Goal: Task Accomplishment & Management: Manage account settings

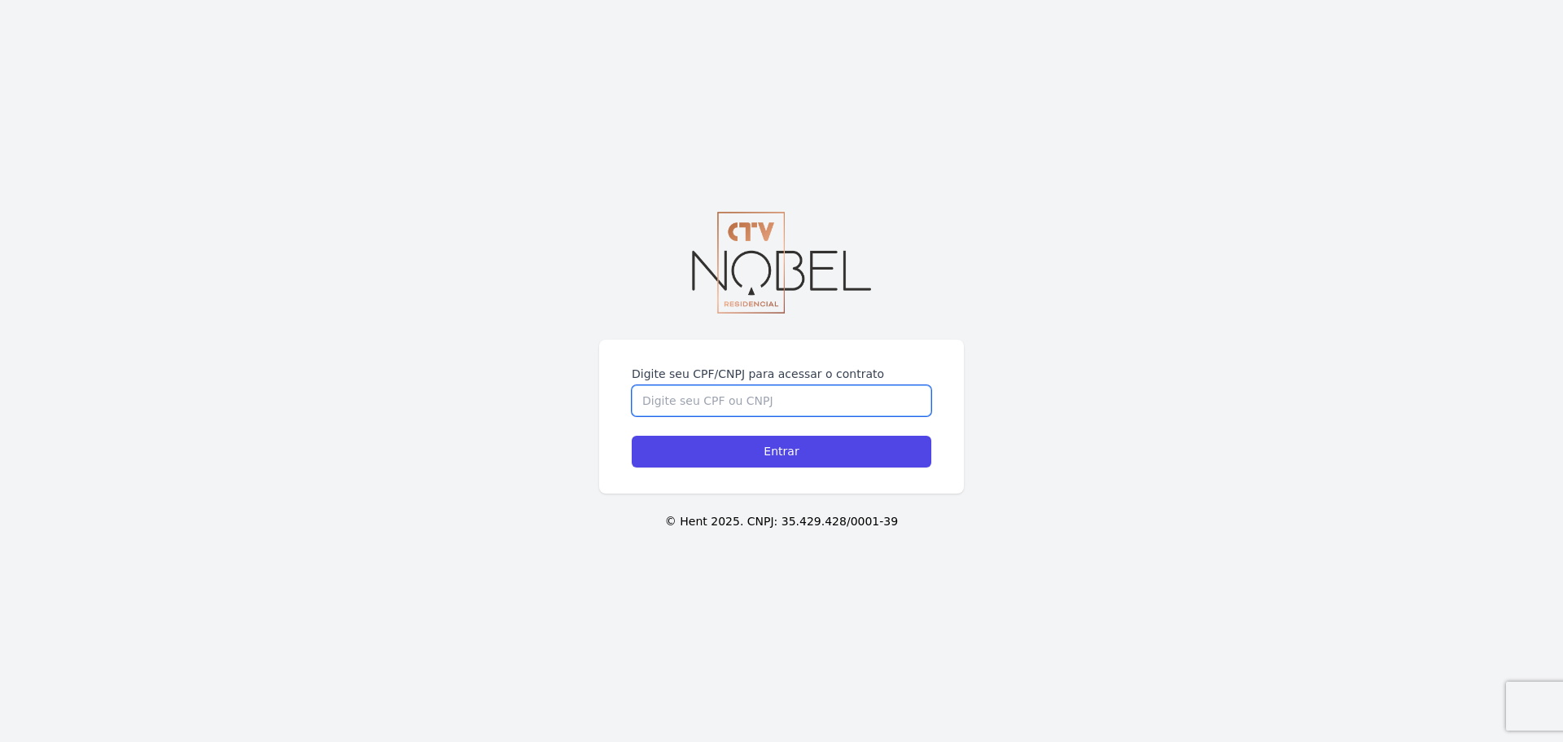
click at [667, 410] on input "Digite seu CPF/CNPJ para acessar o contrato" at bounding box center [782, 400] width 300 height 31
click at [686, 397] on input "Digite seu CPF/CNPJ para acessar o contrato" at bounding box center [782, 400] width 300 height 31
paste input "10.587.192/0001-38"
type input "10.587.192/0001-38"
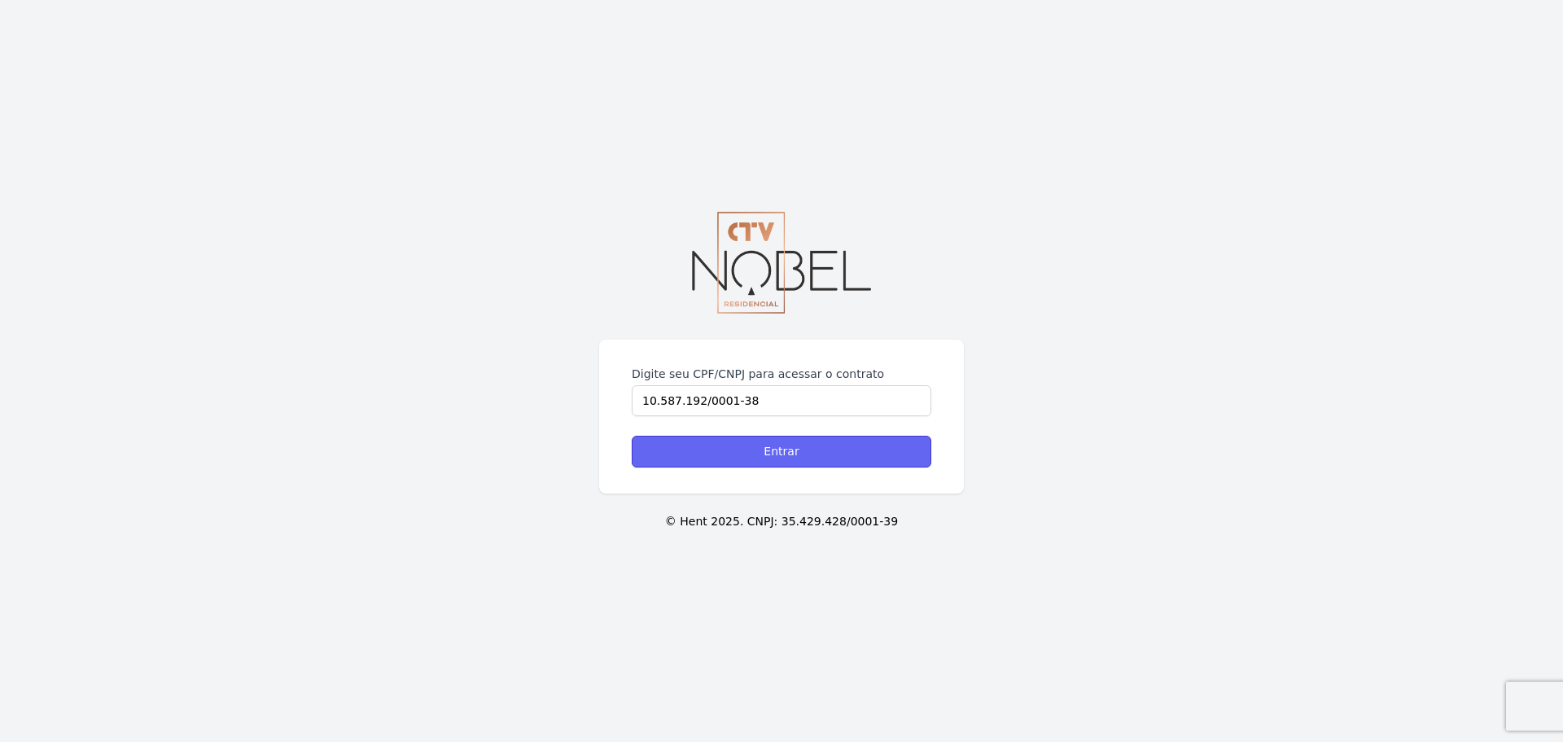
click at [713, 456] on input "Entrar" at bounding box center [782, 452] width 300 height 32
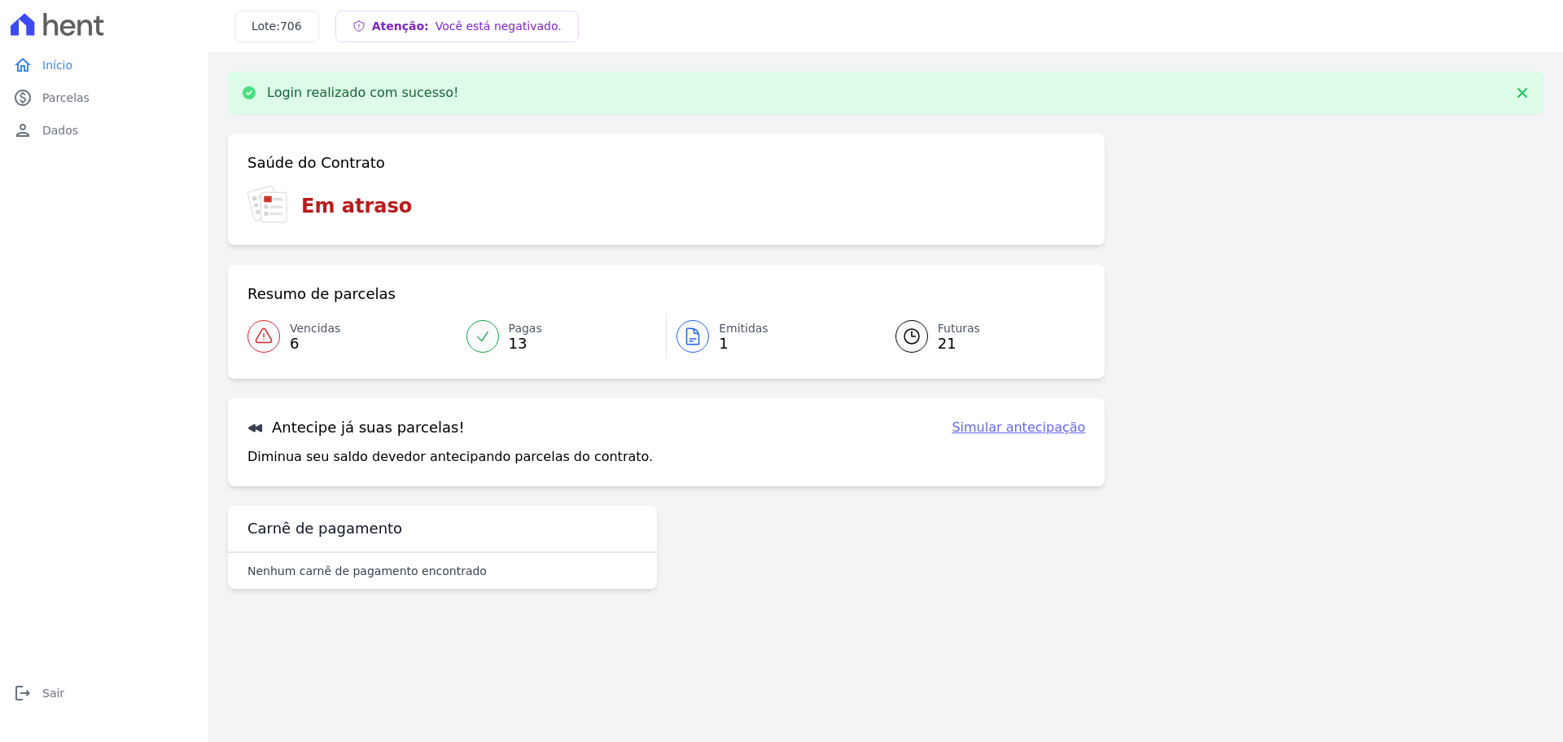
click at [321, 334] on span "Vencidas" at bounding box center [315, 328] width 50 height 17
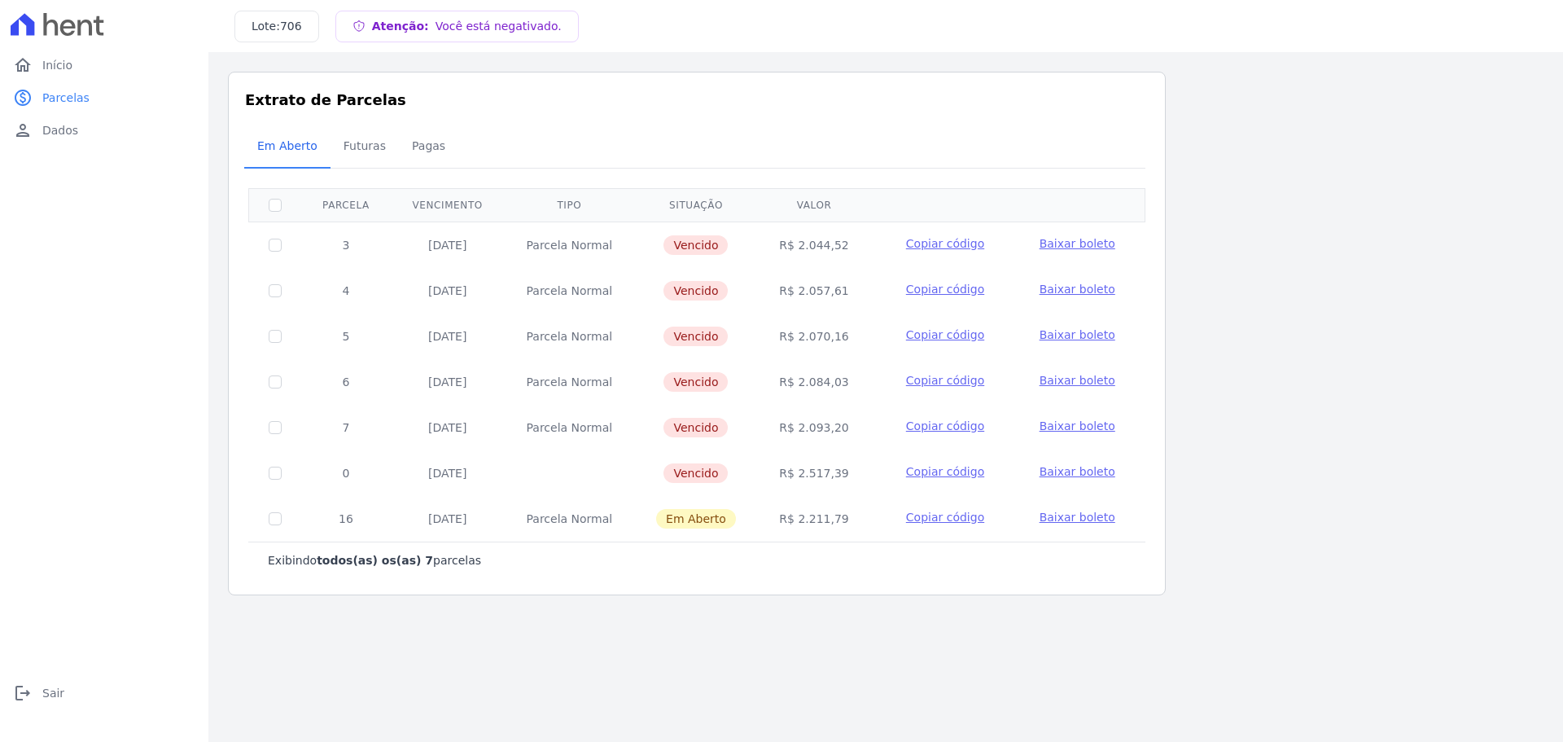
click at [307, 327] on td "5" at bounding box center [346, 336] width 90 height 46
click at [1073, 473] on span "Baixar boleto" at bounding box center [1078, 471] width 76 height 13
click at [1083, 477] on span "Baixar boleto" at bounding box center [1078, 471] width 76 height 13
click at [408, 150] on span "Pagas" at bounding box center [428, 145] width 53 height 33
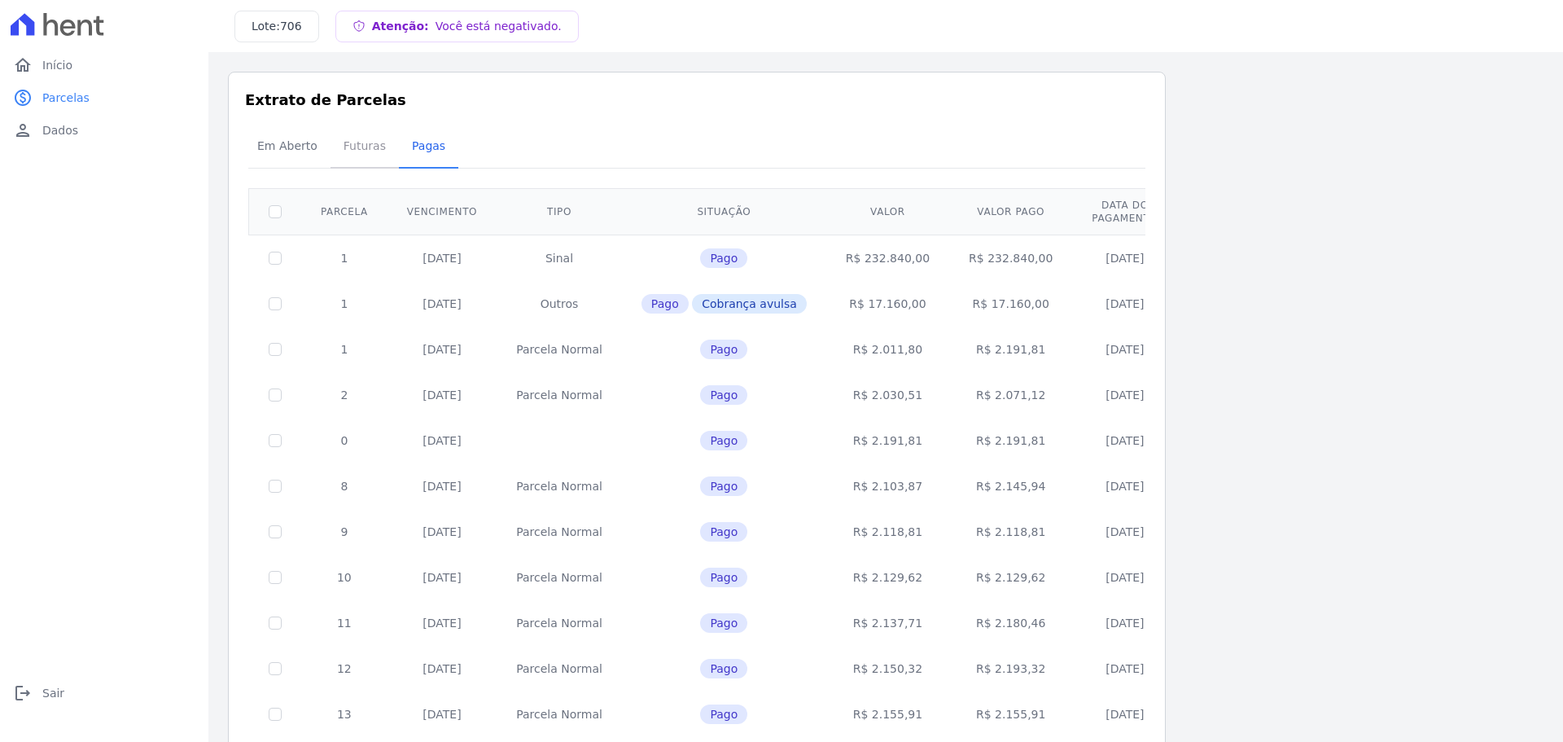
click at [345, 142] on span "Futuras" at bounding box center [365, 145] width 62 height 33
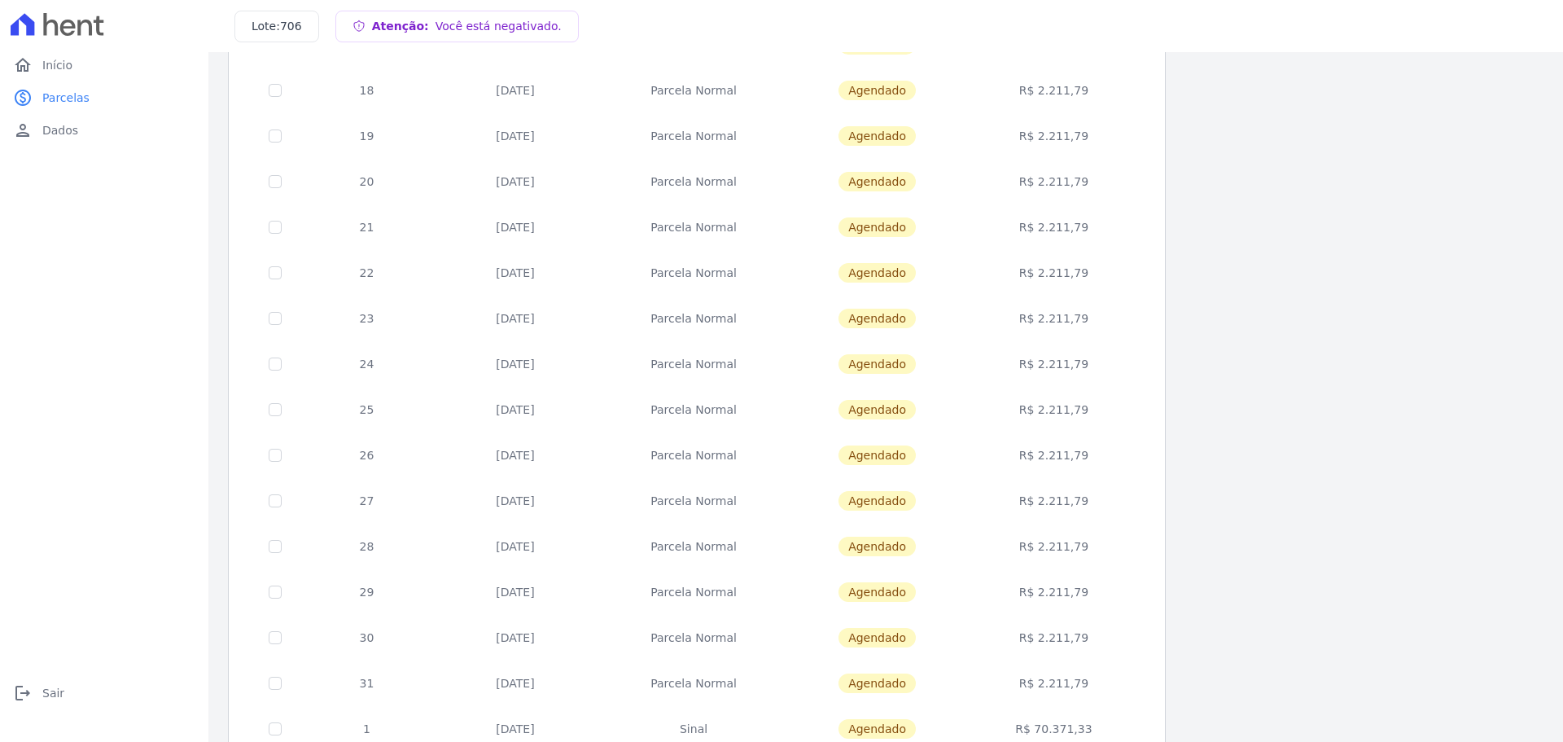
scroll to position [81, 0]
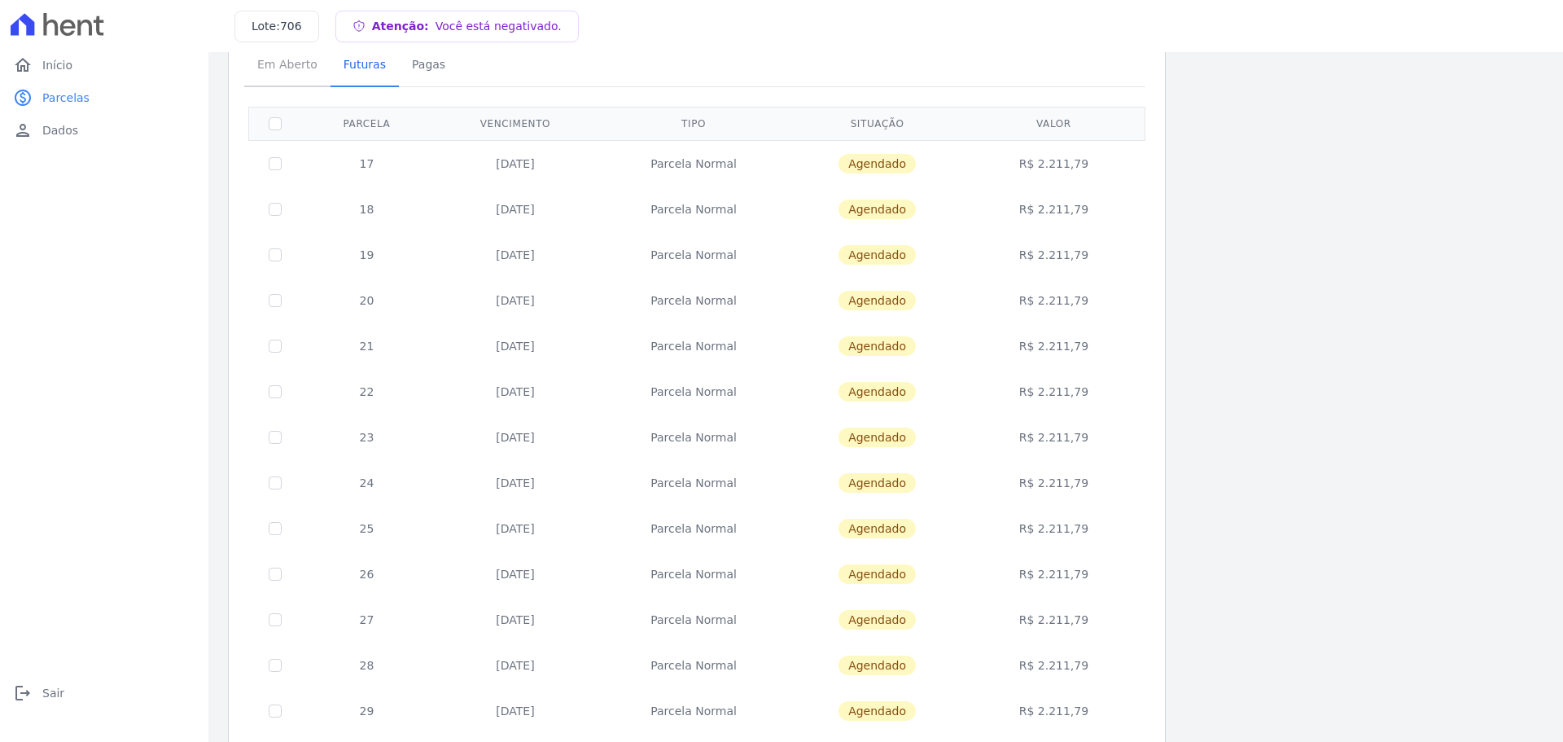
click at [260, 70] on span "Em Aberto" at bounding box center [287, 64] width 80 height 33
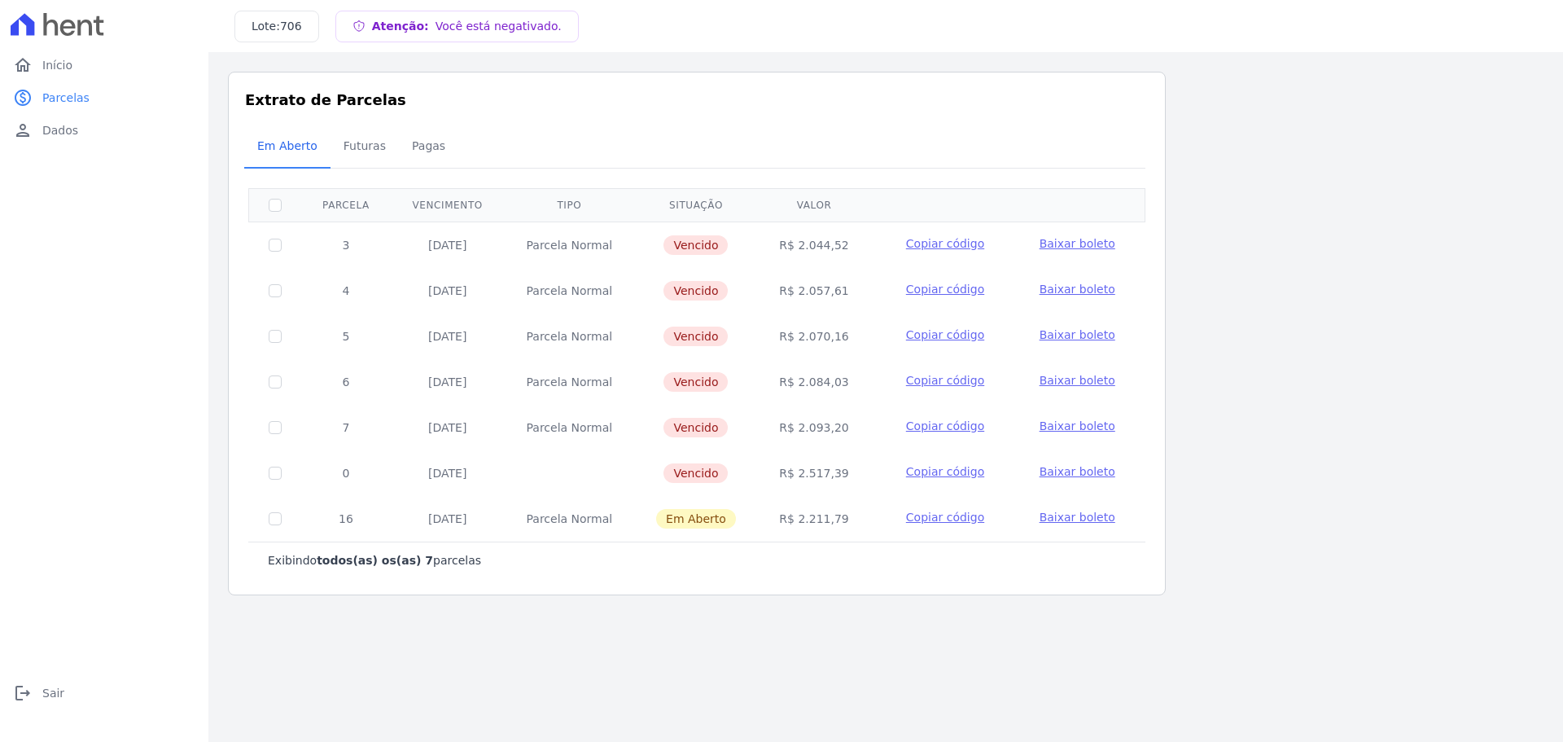
click at [1071, 517] on span "Baixar boleto" at bounding box center [1078, 516] width 76 height 13
